Goal: Task Accomplishment & Management: Complete application form

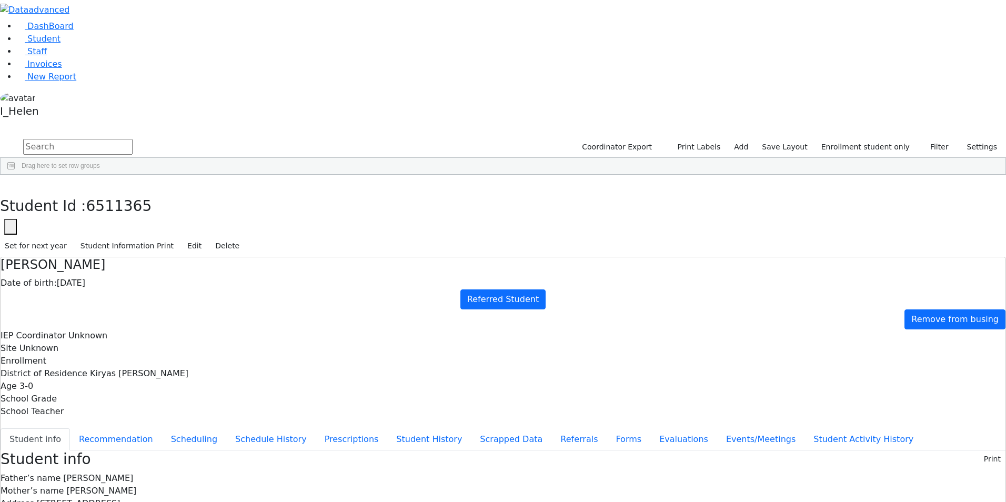
click at [120, 487] on div "Gruber" at bounding box center [90, 494] width 62 height 15
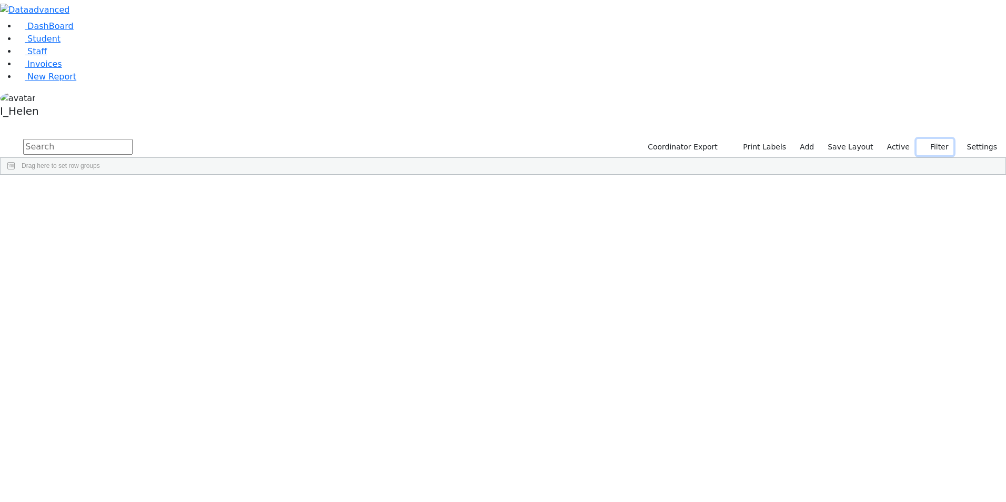
click at [934, 139] on button "Filter" at bounding box center [935, 147] width 37 height 16
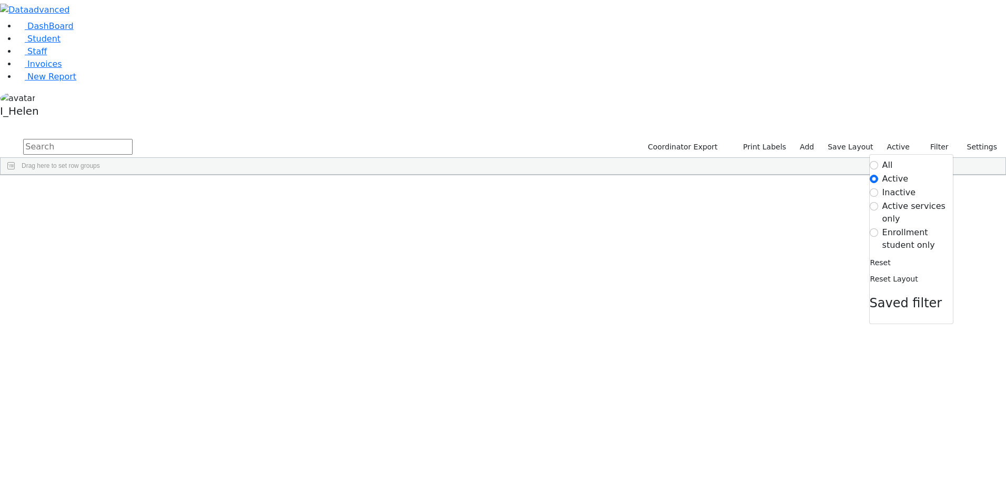
click at [895, 226] on label "Enrollment student only" at bounding box center [917, 238] width 71 height 25
click at [878, 228] on input "Enrollment student only" at bounding box center [874, 232] width 8 height 8
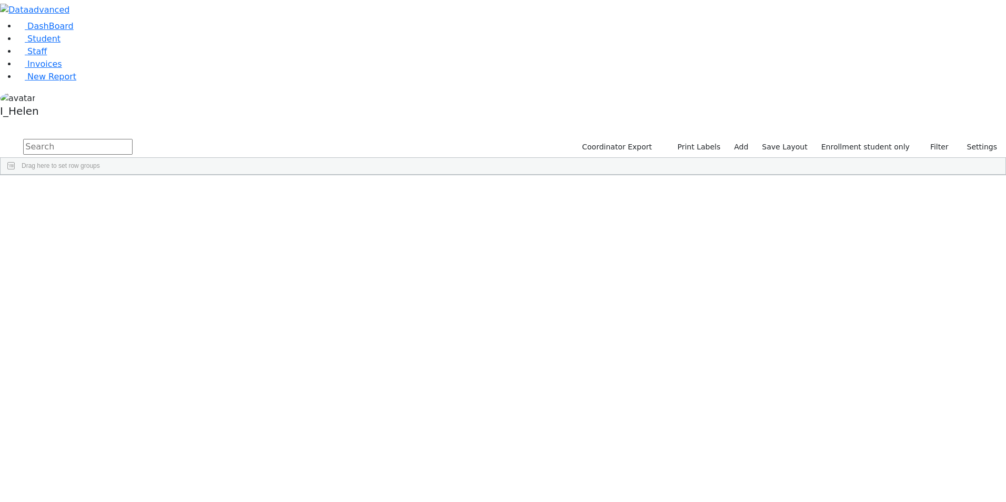
click at [120, 472] on div "Gruber" at bounding box center [90, 479] width 62 height 15
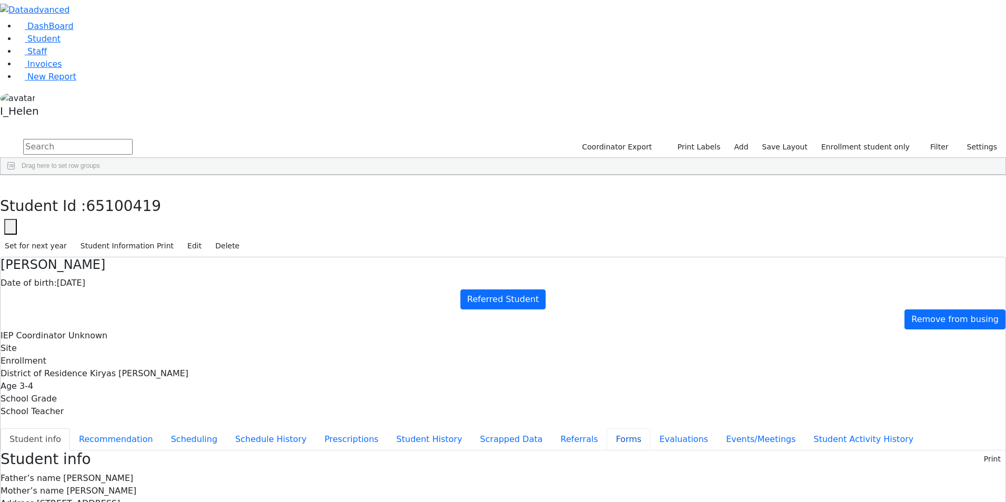
click at [607, 428] on button "Forms" at bounding box center [629, 439] width 44 height 22
type input "[PERSON_NAME]"
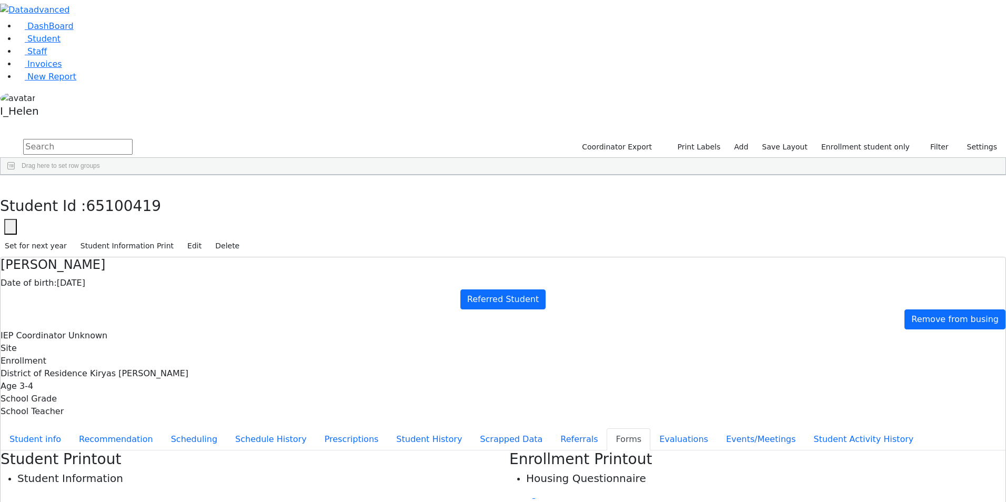
click at [15, 175] on button "button" at bounding box center [7, 186] width 15 height 22
click at [182, 386] on div "Niche" at bounding box center [151, 393] width 62 height 15
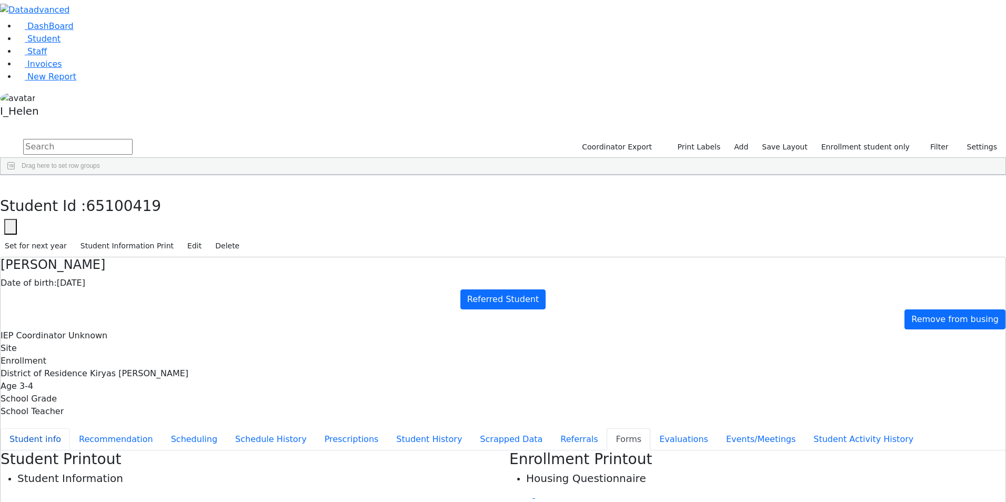
click at [70, 428] on button "Student info" at bounding box center [35, 439] width 69 height 22
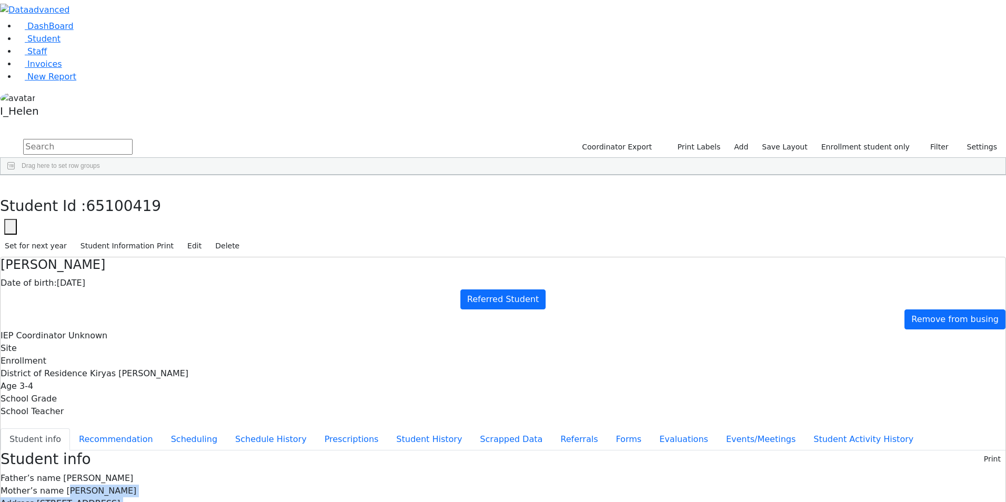
drag, startPoint x: 446, startPoint y: 196, endPoint x: 621, endPoint y: 482, distance: 335.6
click at [551, 428] on button "Referrals" at bounding box center [578, 439] width 55 height 22
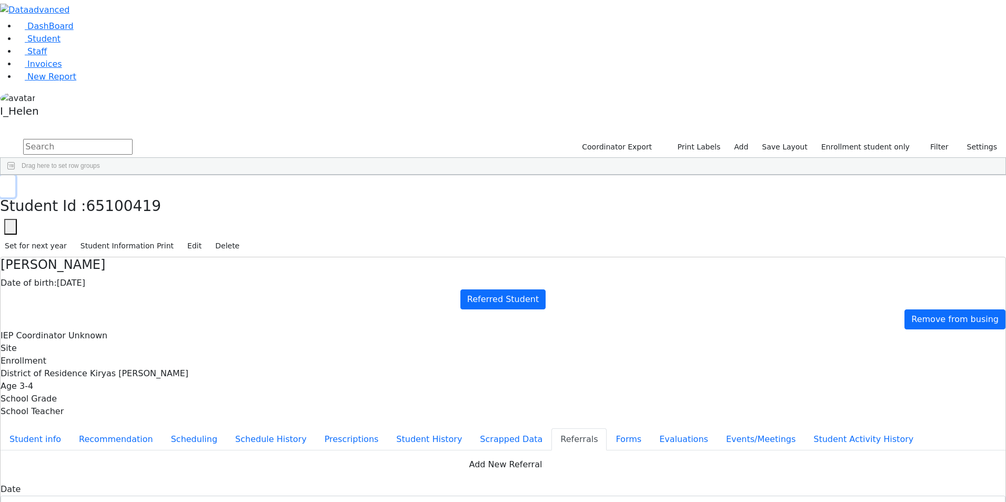
click at [11, 183] on icon "button" at bounding box center [8, 186] width 6 height 6
click at [753, 139] on link "Add" at bounding box center [741, 147] width 24 height 16
select select "18"
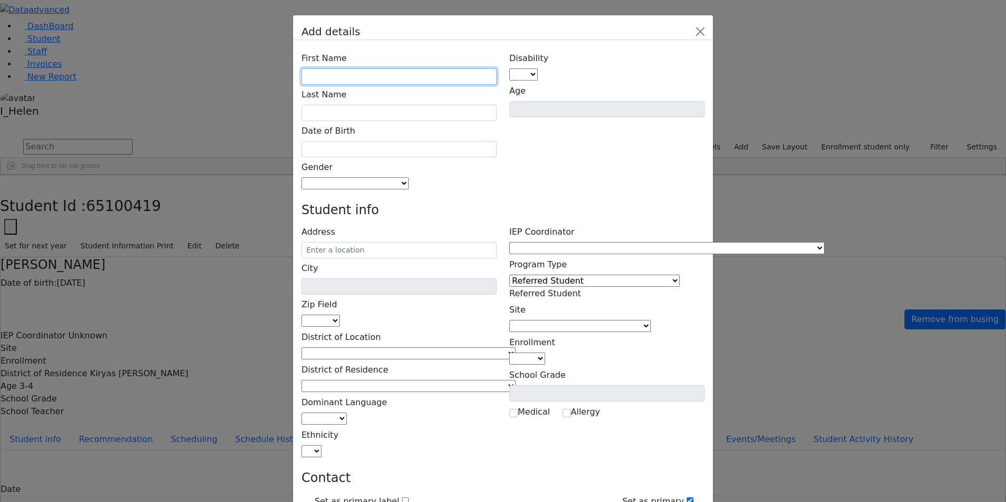
click at [429, 68] on input "text" at bounding box center [398, 76] width 195 height 16
type input "Lipa"
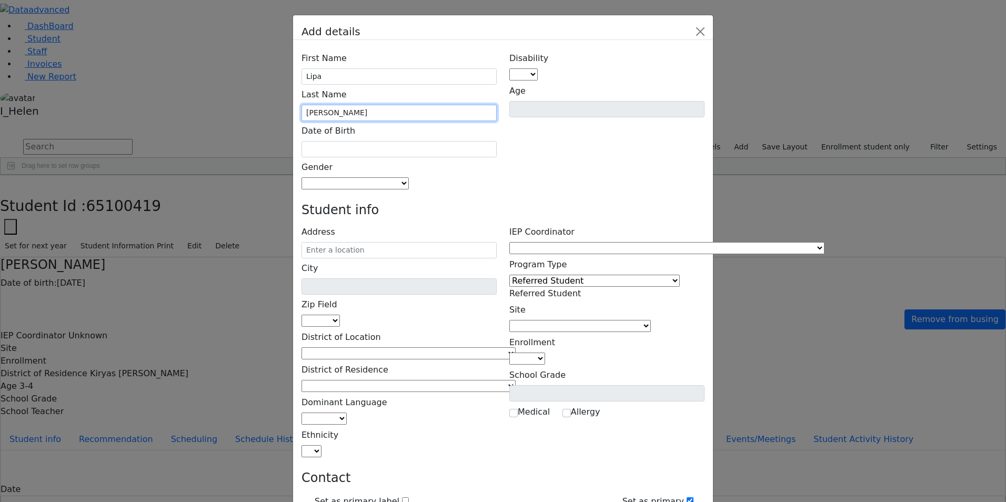
type input "[PERSON_NAME]"
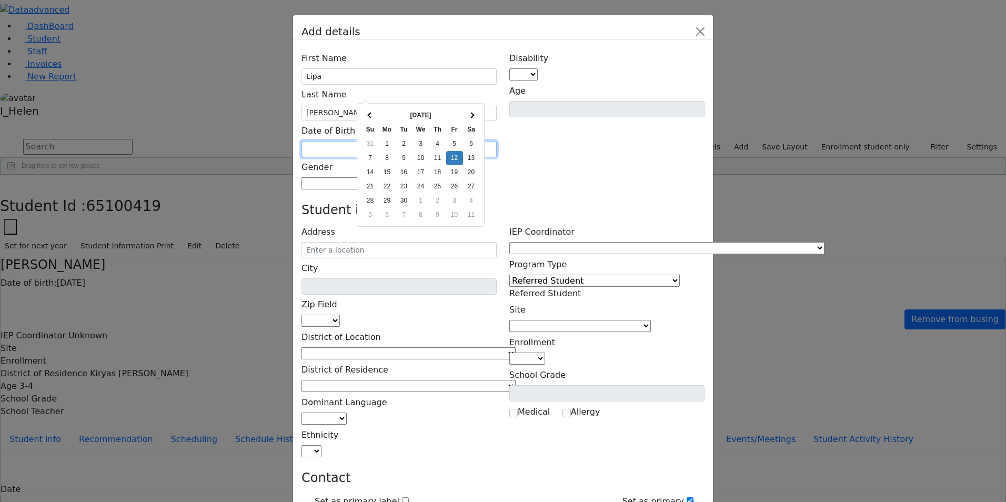
click at [420, 141] on input "text" at bounding box center [398, 149] width 195 height 16
type input "[DATE]"
click at [499, 104] on div "First Name [GEOGRAPHIC_DATA] Last Name [GEOGRAPHIC_DATA] Date of Birth [DATE] G…" at bounding box center [399, 119] width 208 height 142
click at [409, 178] on span at bounding box center [409, 183] width 0 height 10
select select "[DEMOGRAPHIC_DATA]"
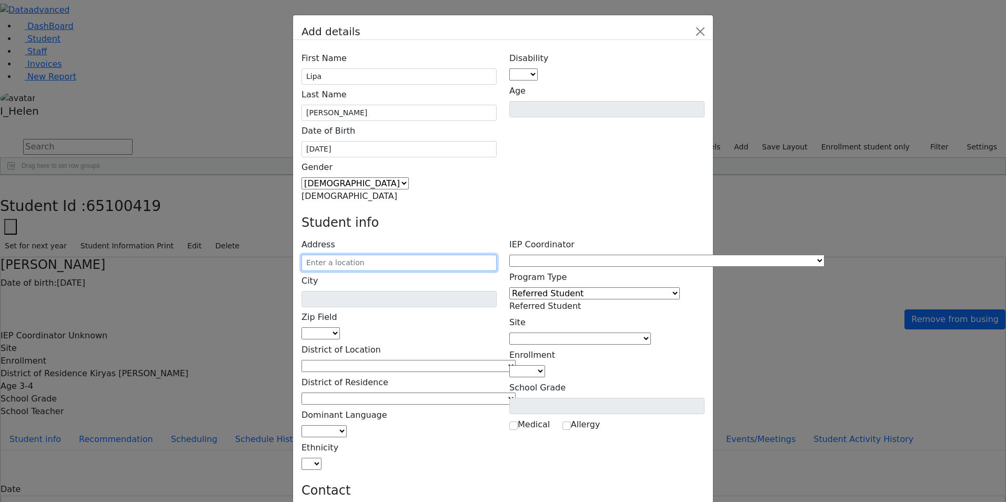
click at [386, 255] on input "text" at bounding box center [398, 263] width 195 height 16
type input "2 Vitebsk Rd"
type input "Monroe"
select select "10950"
click at [445, 255] on input "2 Vitebsk Rd" at bounding box center [398, 263] width 195 height 16
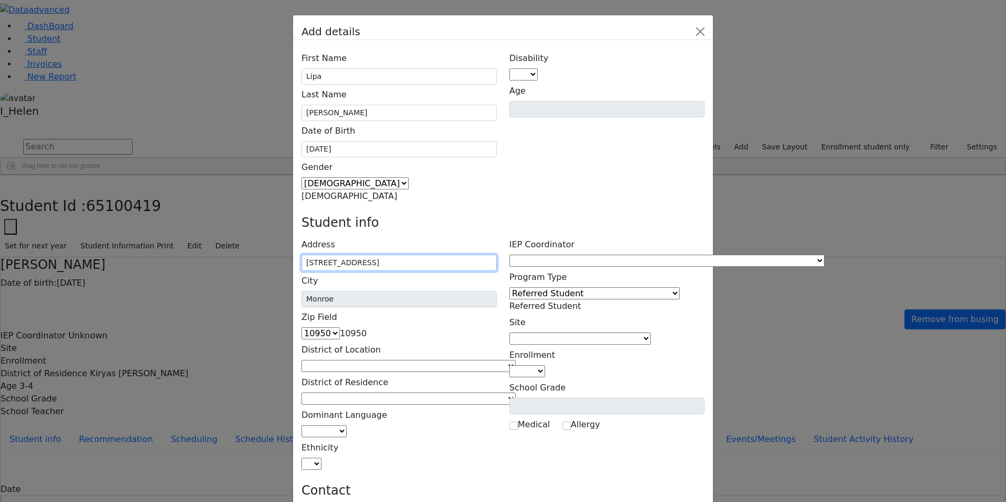
type input "[STREET_ADDRESS]"
click at [503, 215] on h4 "Student info" at bounding box center [502, 222] width 403 height 15
click at [516, 361] on span at bounding box center [516, 366] width 0 height 10
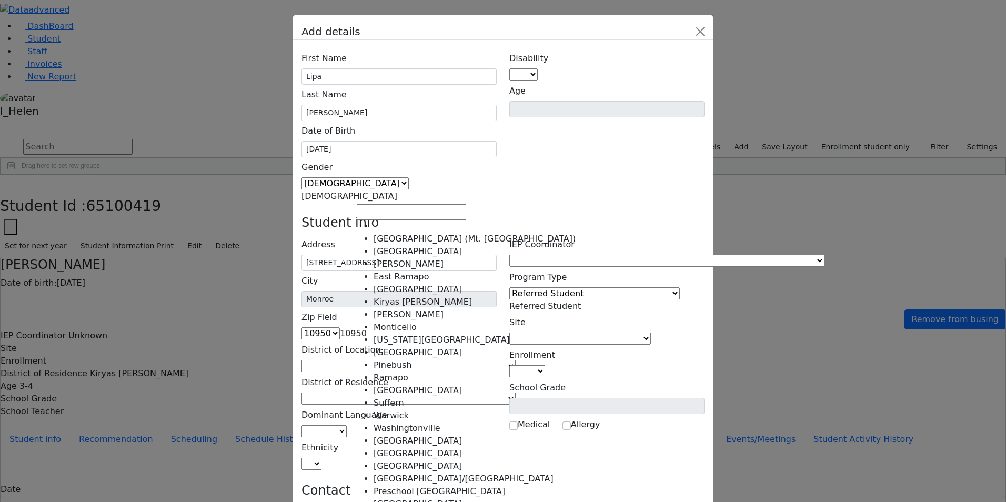
select select "6"
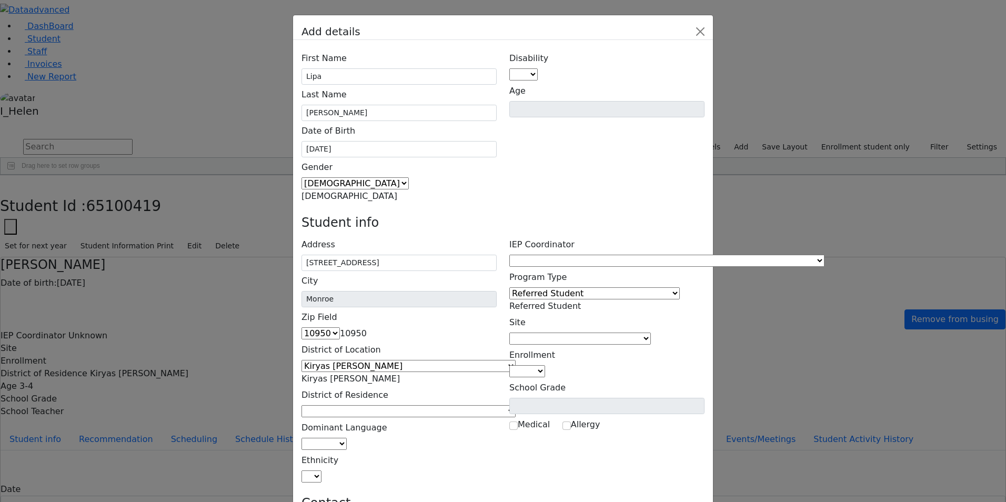
click at [370, 235] on div "Address [STREET_ADDRESS] City [GEOGRAPHIC_DATA] 06390 10950 10034 10035 10036 1…" at bounding box center [399, 359] width 208 height 248
click at [516, 406] on span at bounding box center [516, 411] width 0 height 10
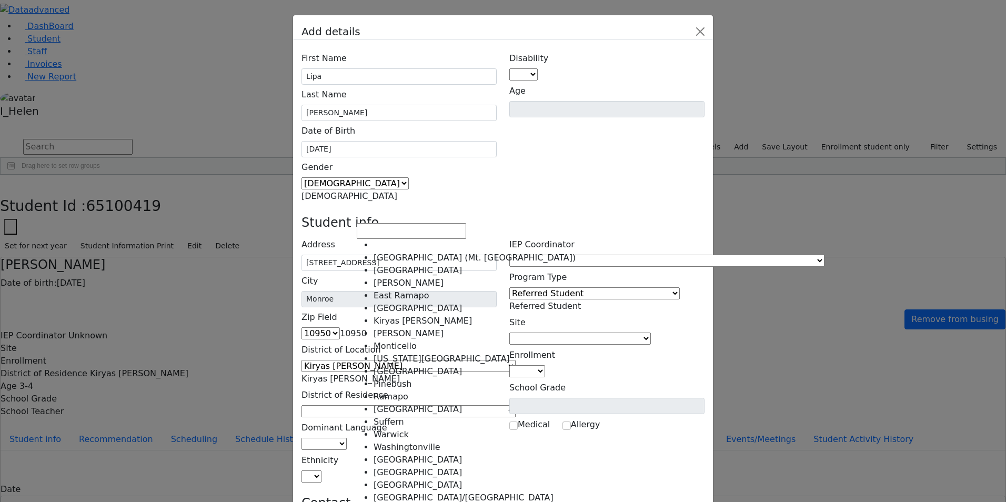
select select "6"
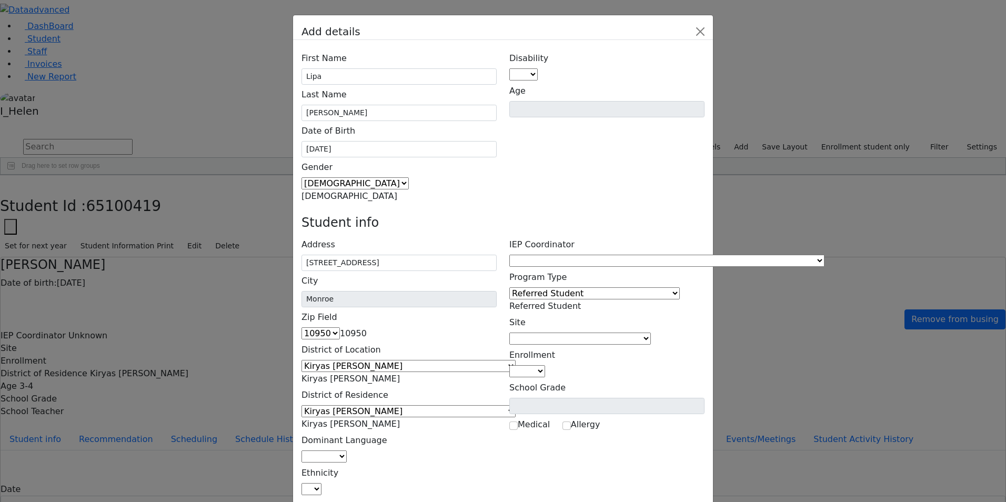
click at [347, 451] on span at bounding box center [347, 456] width 0 height 10
select select "1"
click at [321, 484] on span at bounding box center [321, 489] width 0 height 10
select select "5"
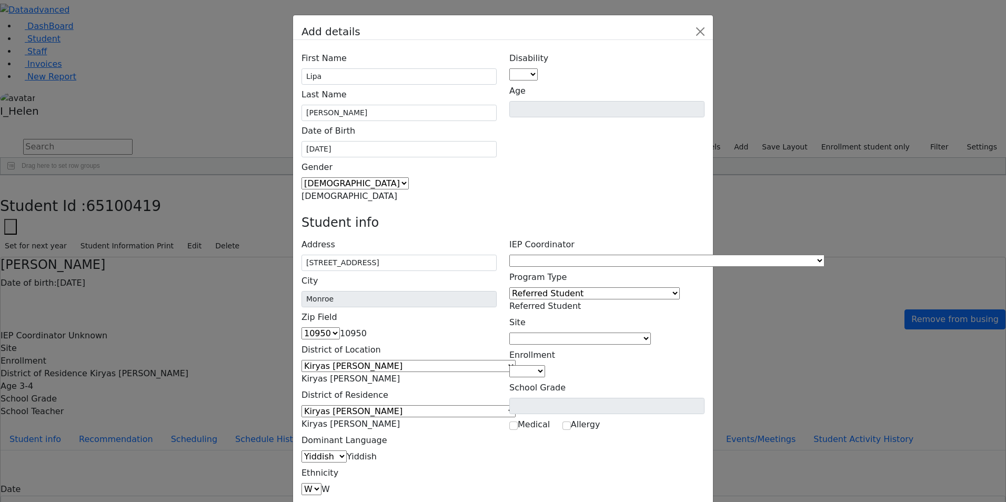
type input "[PERSON_NAME]"
type input "[STREET_ADDRESS]"
type input "[PHONE_NUMBER]"
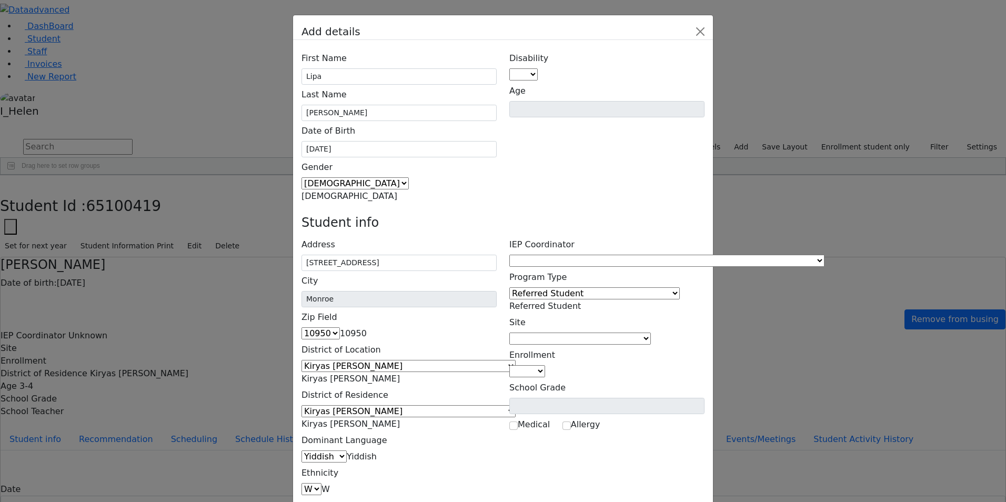
type input "[PHONE_NUMBER]"
type input "E"
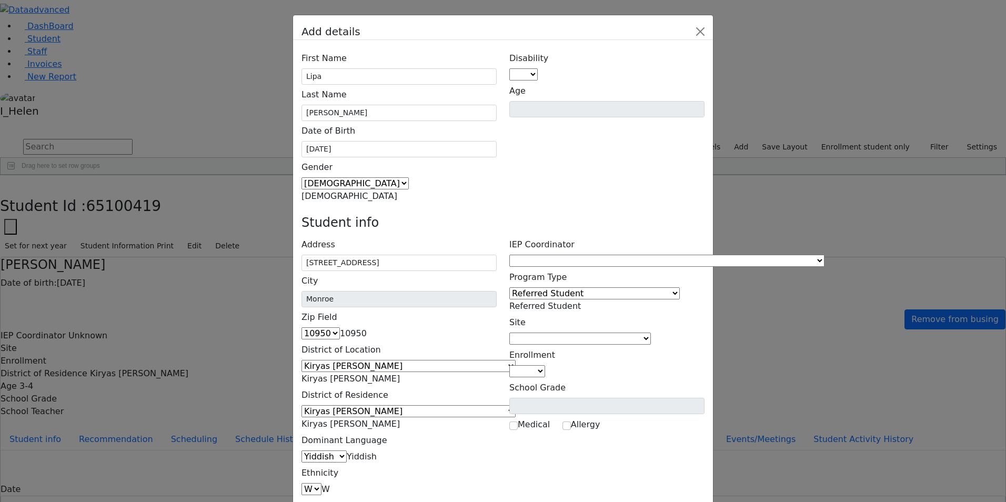
scroll to position [68, 0]
type input "[PERSON_NAME]"
type input "[STREET_ADDRESS]"
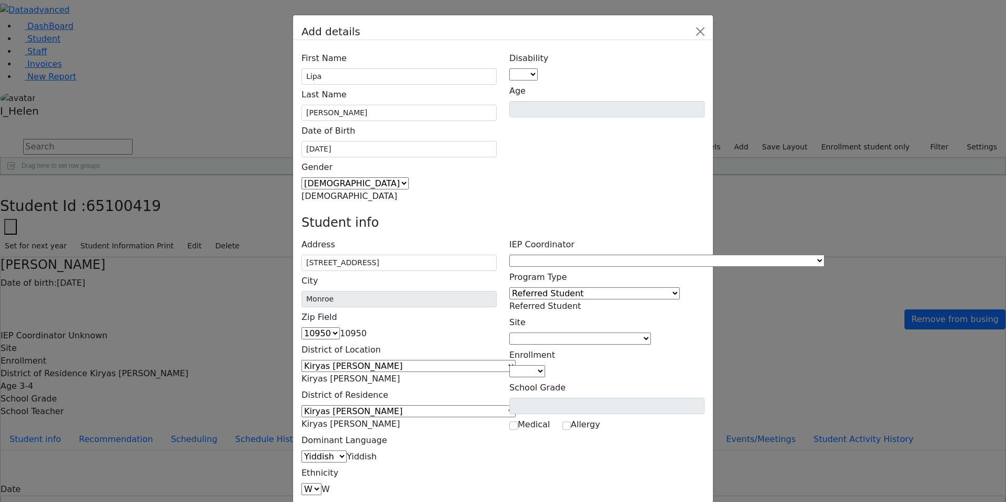
type input "[PHONE_NUMBER]"
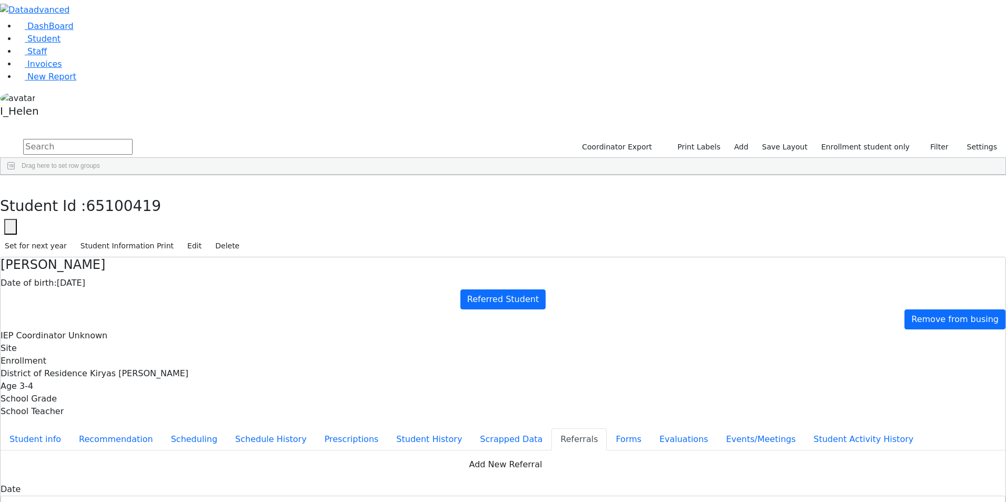
scroll to position [158, 0]
click at [120, 461] on div "[PERSON_NAME]" at bounding box center [90, 468] width 62 height 15
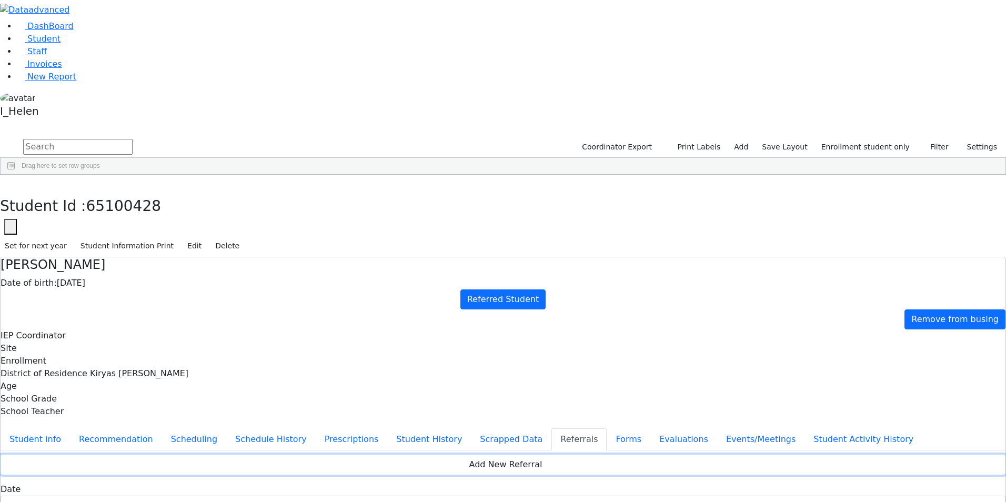
click at [401, 455] on button "Add New Referral" at bounding box center [503, 465] width 1005 height 20
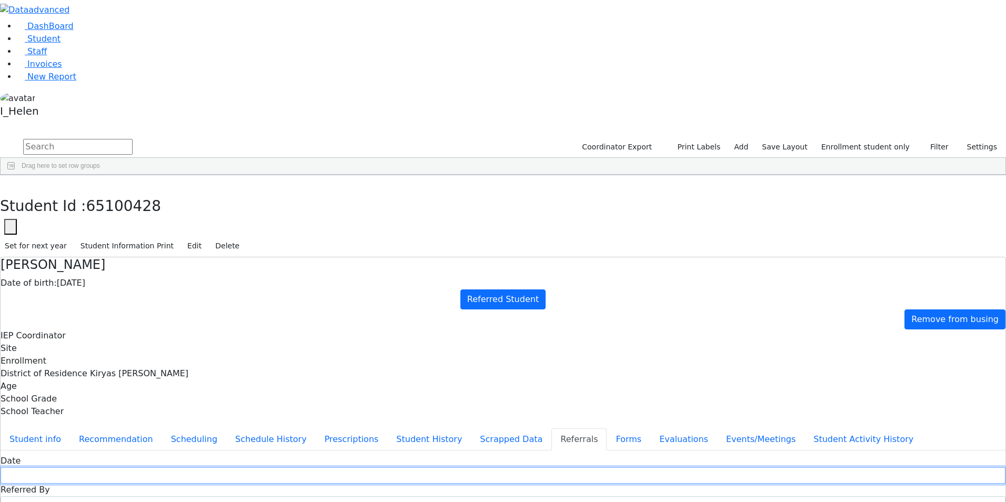
click at [385, 467] on input "text" at bounding box center [503, 475] width 1005 height 16
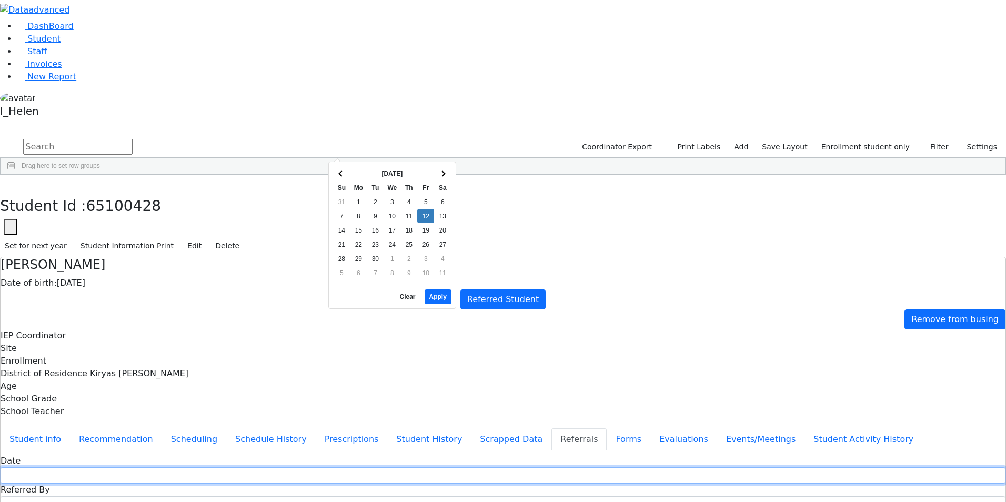
type input "[DATE]"
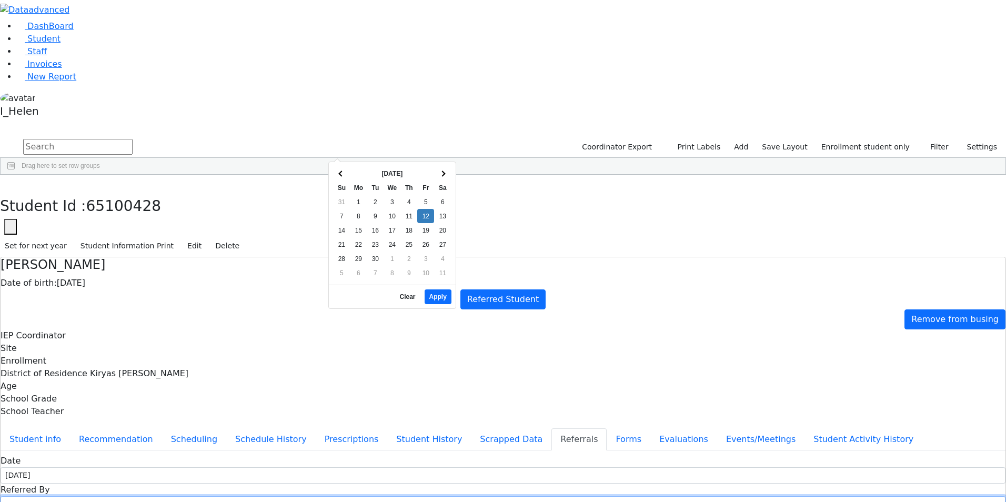
type input "[PERSON_NAME]"
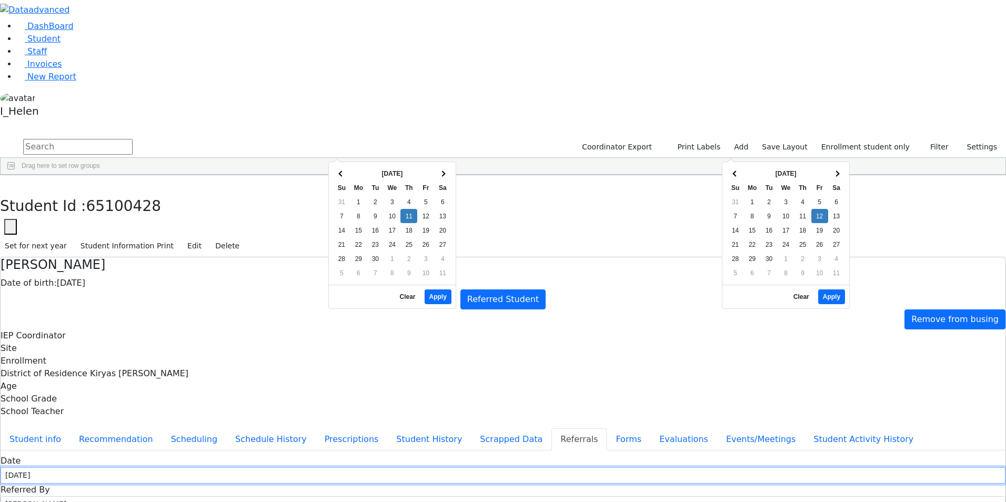
click at [348, 467] on input "[DATE]" at bounding box center [503, 475] width 1005 height 16
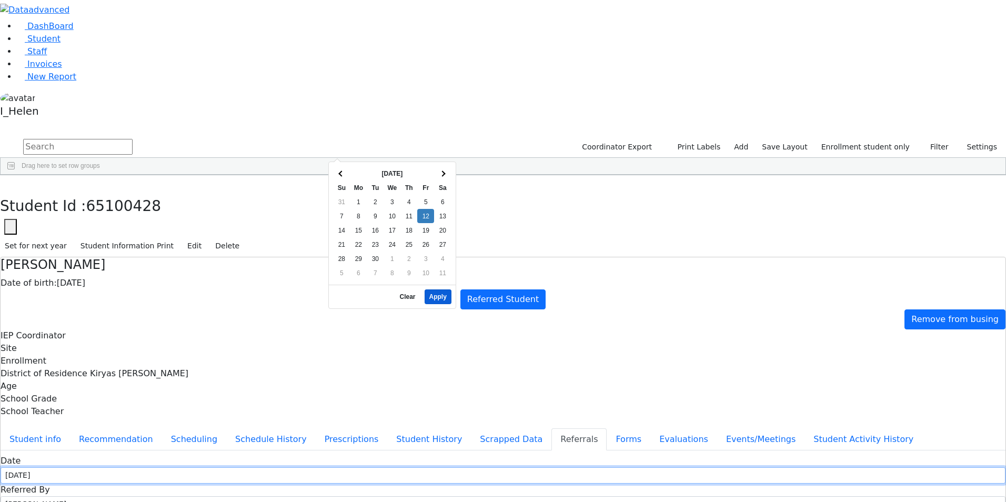
type input "[DATE]"
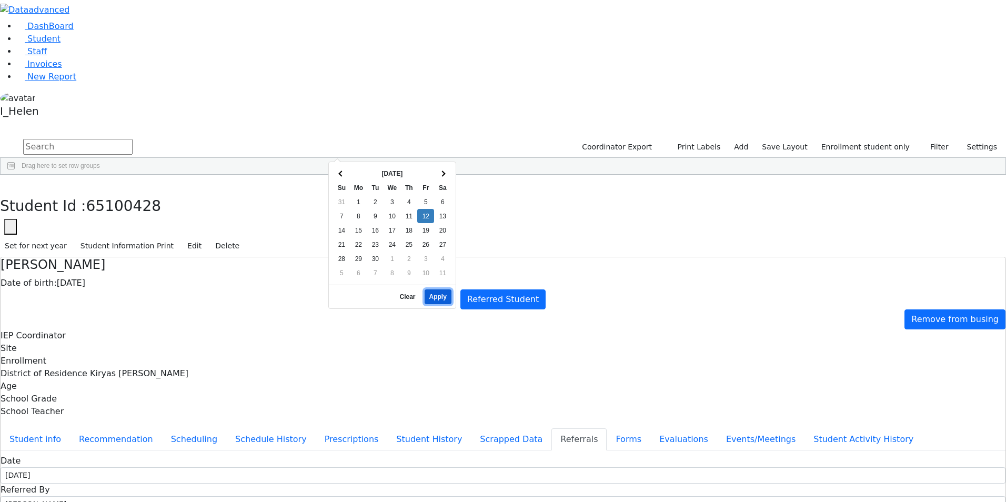
click at [438, 290] on button "Apply" at bounding box center [438, 296] width 27 height 15
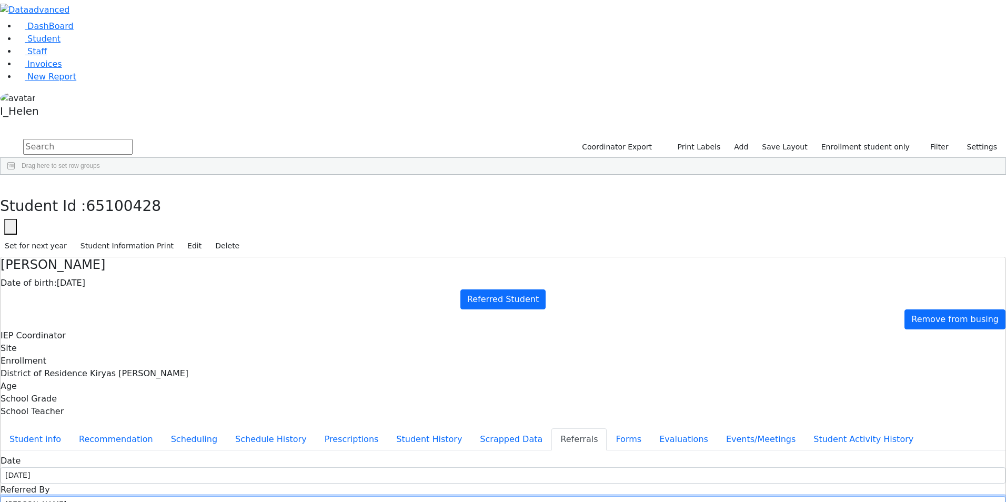
drag, startPoint x: 513, startPoint y: 150, endPoint x: 482, endPoint y: 151, distance: 31.0
click at [482, 496] on input "[PERSON_NAME]" at bounding box center [503, 504] width 1005 height 16
type input "[PERSON_NAME]"
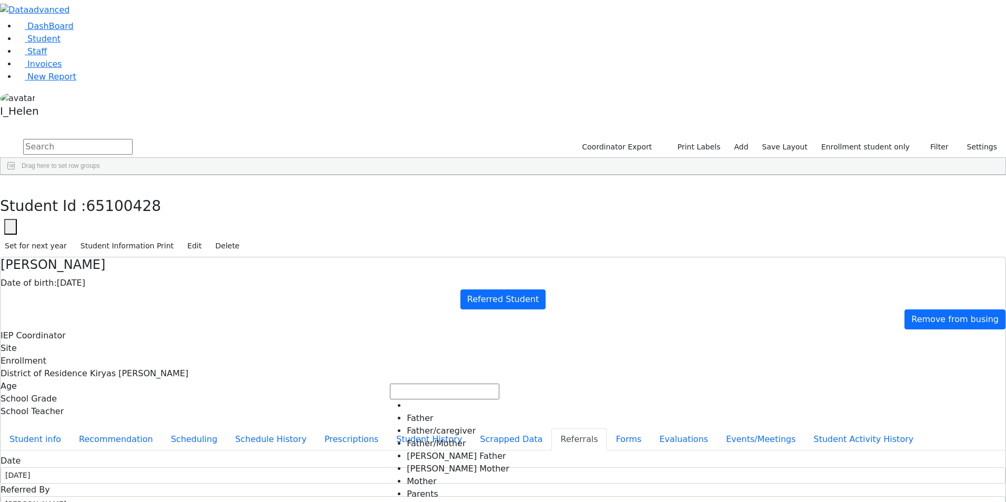
select select "Mother"
type textarea "Lipa attends Kita Hei, R' [PERSON_NAME] Rimenev bldg."
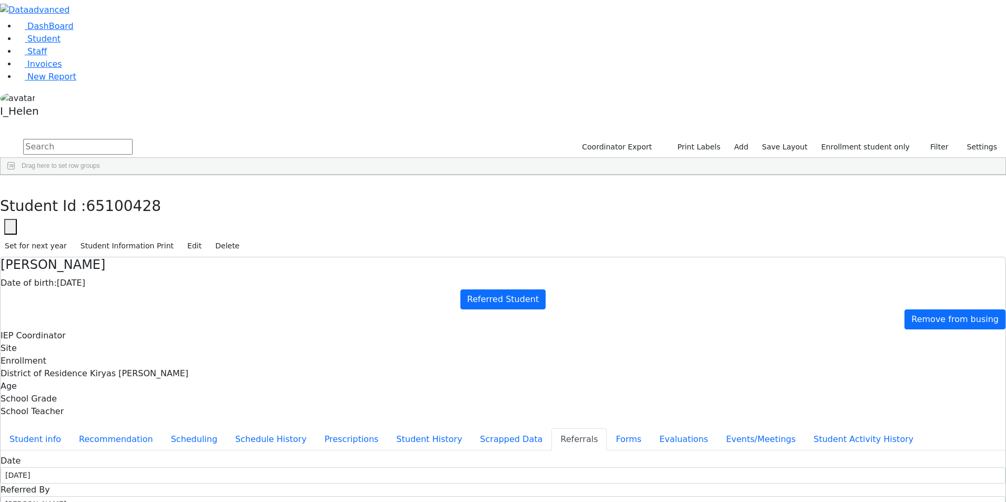
type textarea "Lipa has impulsive behavior and difficulty keeping up with his academics."
checkbox input "true"
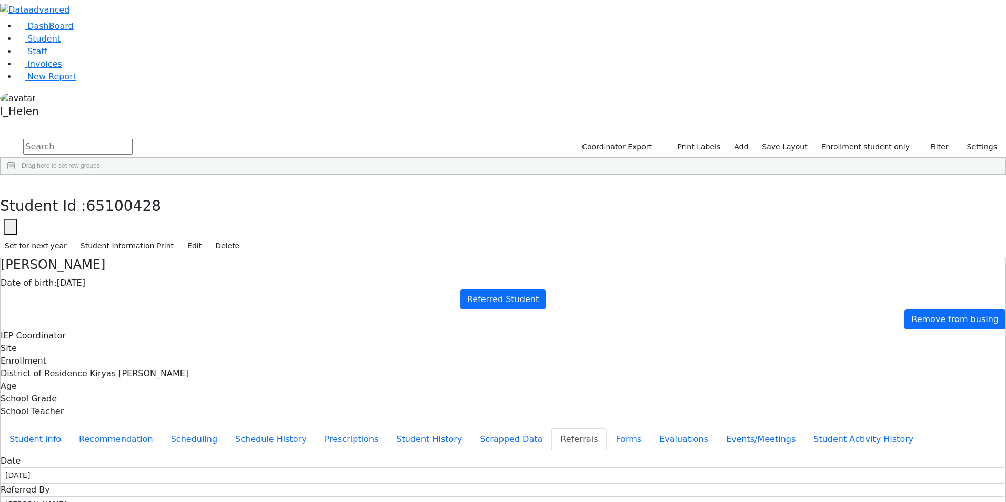
checkbox input "true"
